Goal: Information Seeking & Learning: Learn about a topic

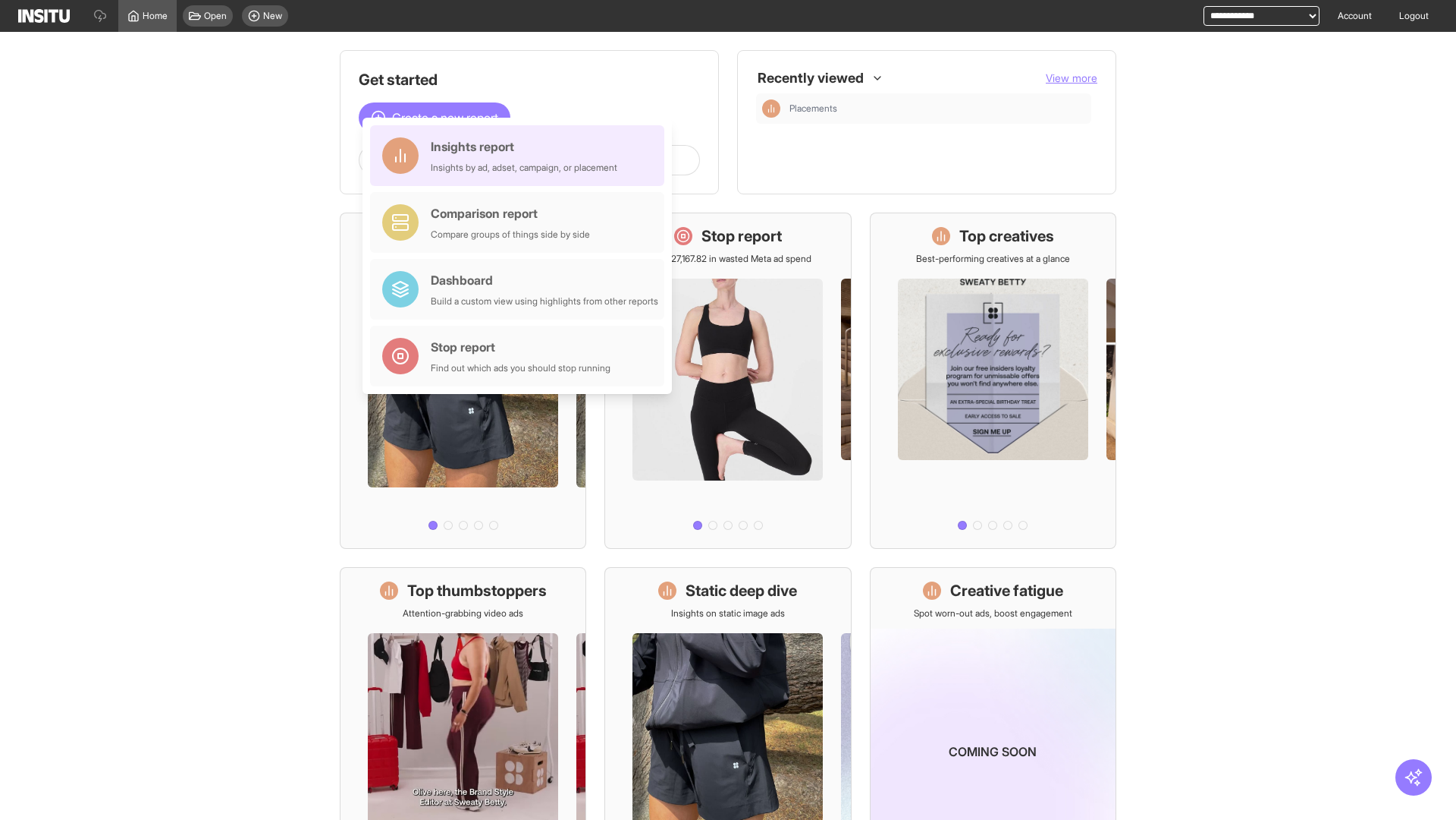
click at [521, 156] on div "Insights report Insights by ad, adset, campaign, or placement" at bounding box center [524, 155] width 186 height 36
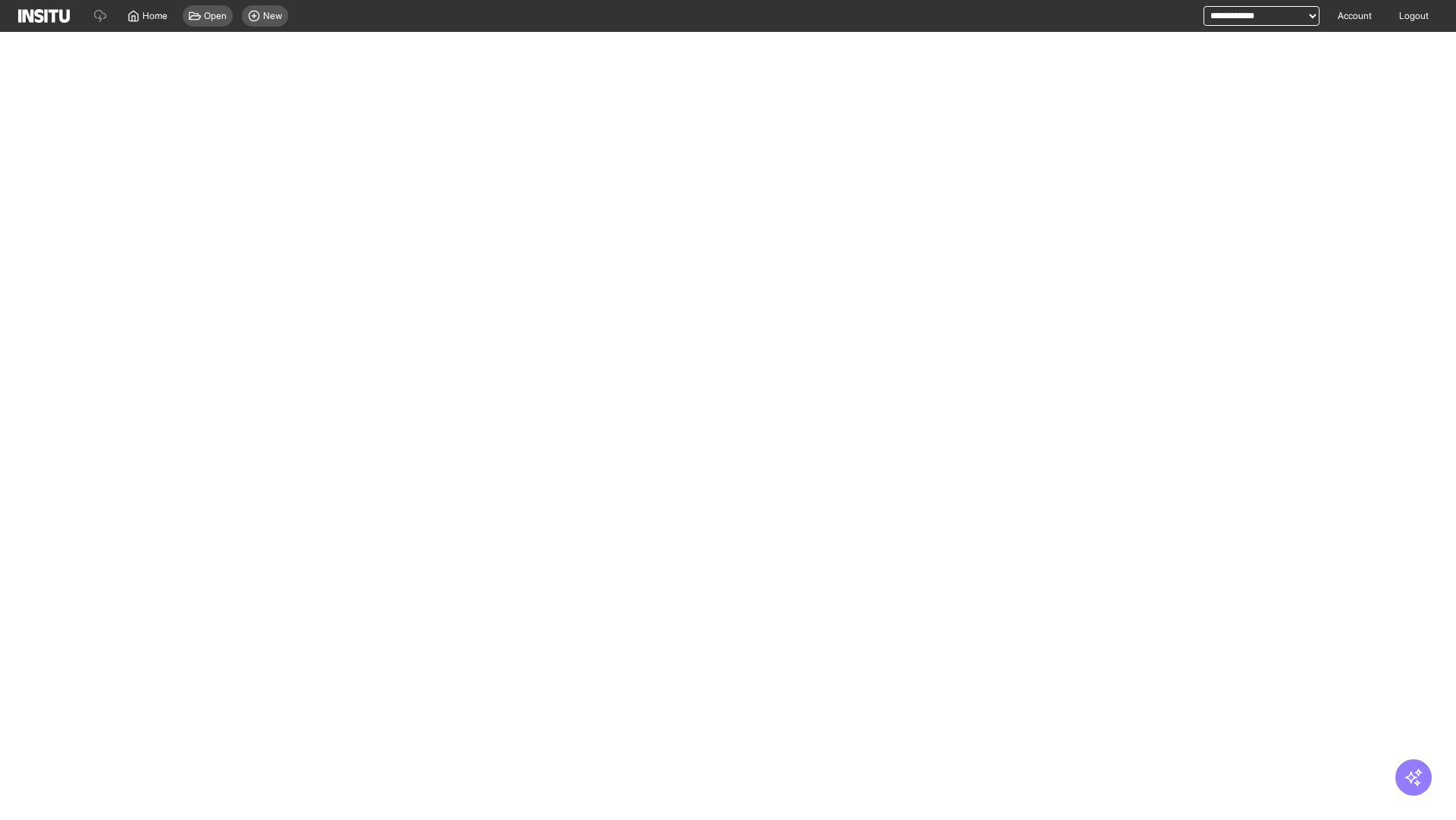
select select "**"
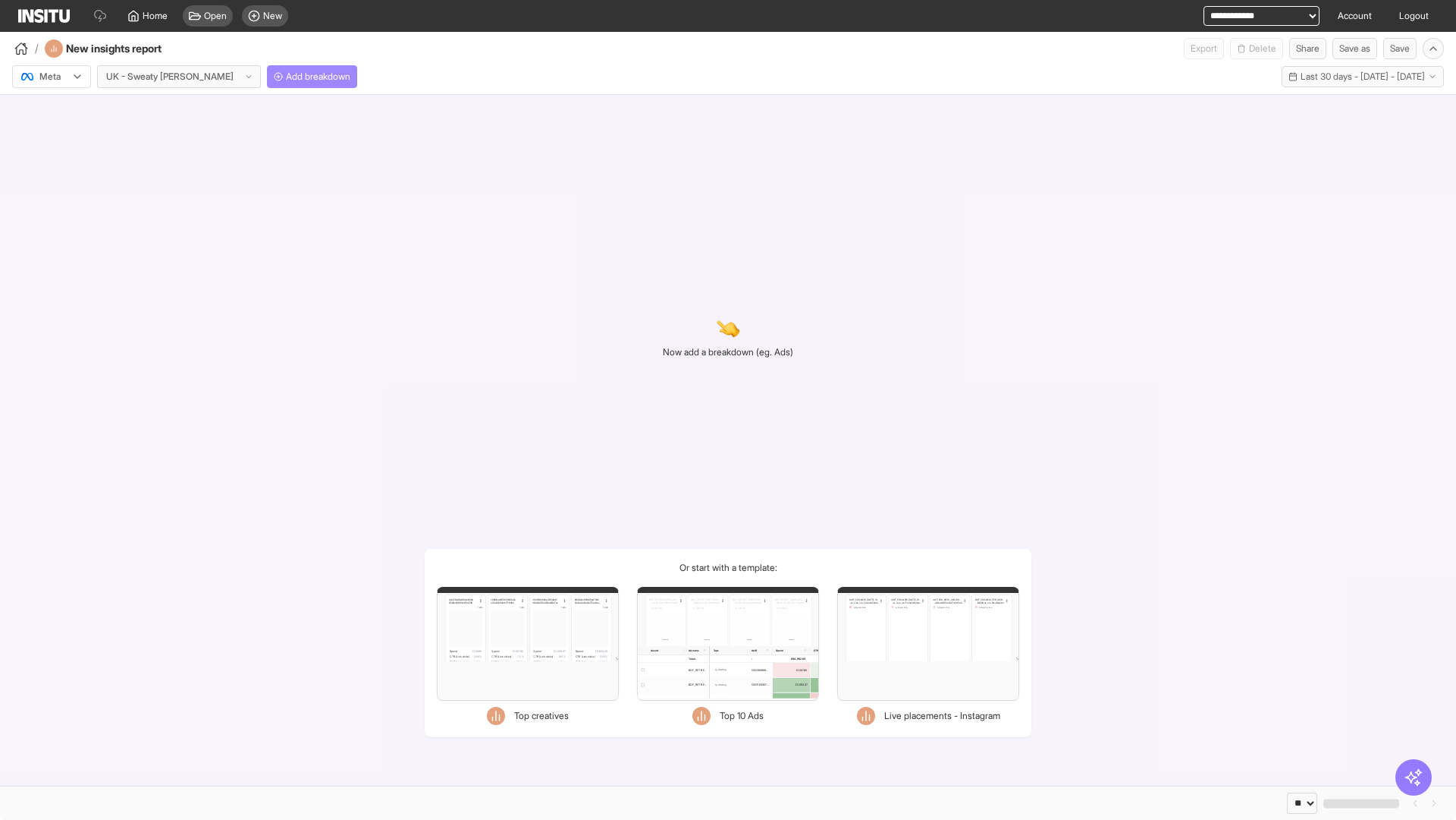
click at [286, 76] on span "Add breakdown" at bounding box center [318, 76] width 64 height 12
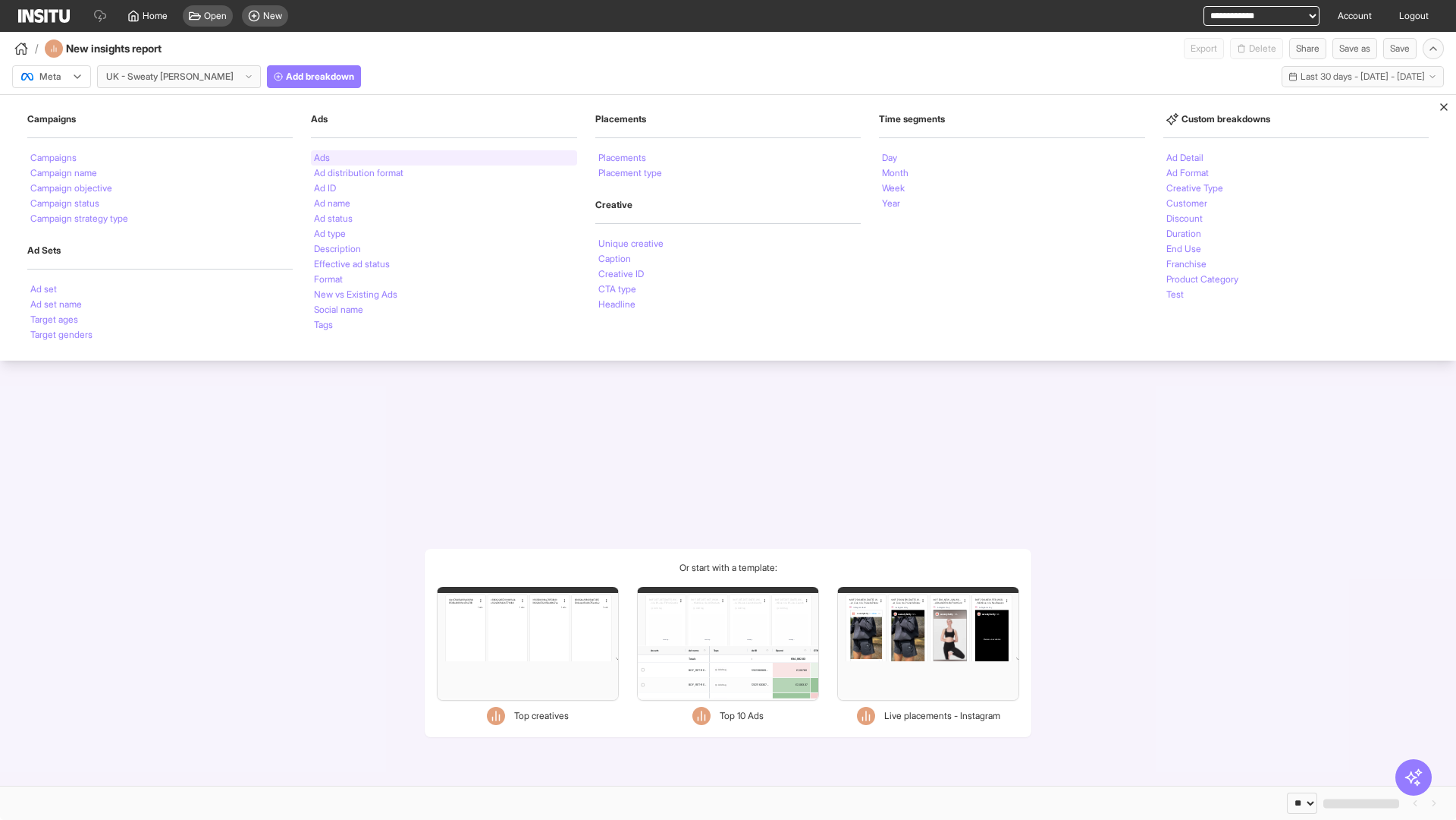
click at [322, 158] on li "Ads" at bounding box center [322, 157] width 16 height 9
